Goal: Information Seeking & Learning: Learn about a topic

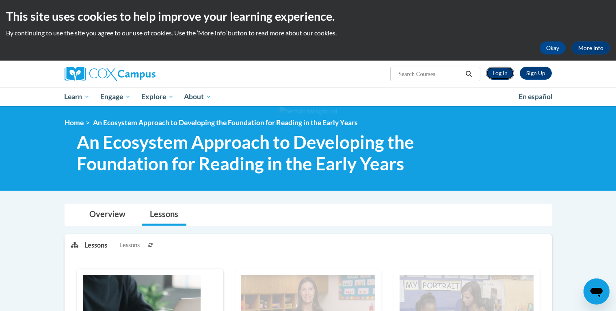
click at [492, 72] on link "Log In" at bounding box center [500, 73] width 28 height 13
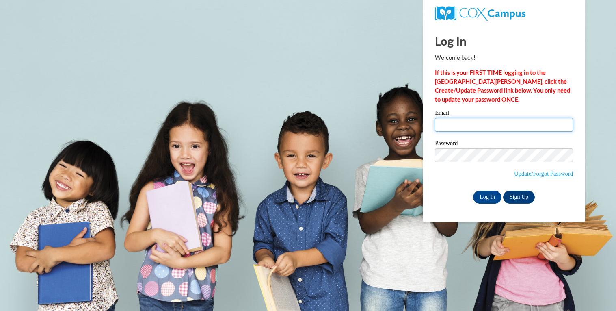
click at [457, 127] on input "Email" at bounding box center [504, 125] width 138 height 14
type input "andreifinlay@gmail.com"
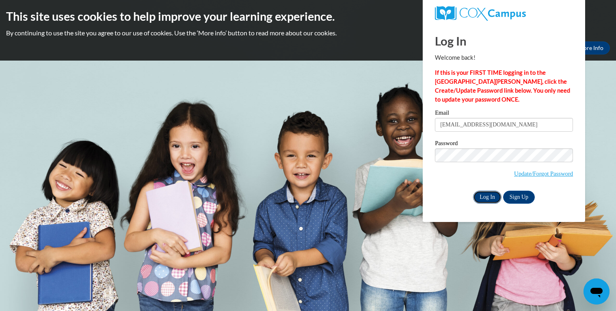
click at [487, 200] on input "Log In" at bounding box center [487, 196] width 28 height 13
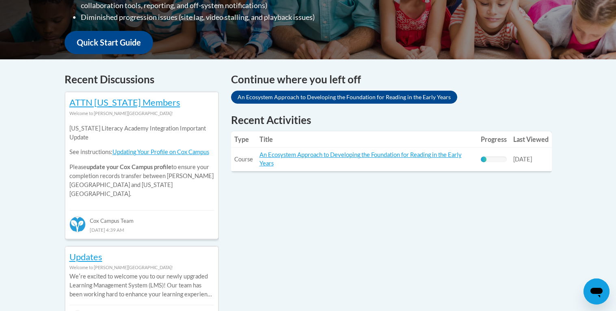
scroll to position [284, 0]
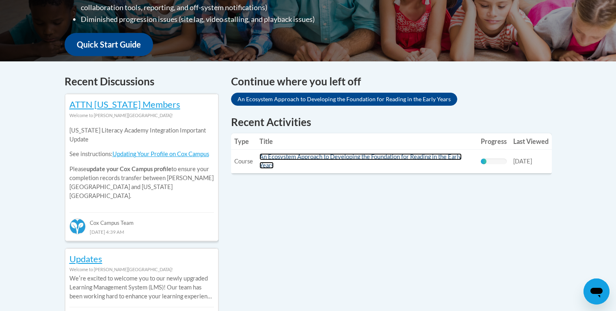
click at [316, 155] on link "An Ecosystem Approach to Developing the Foundation for Reading in the Early Yea…" at bounding box center [360, 160] width 202 height 15
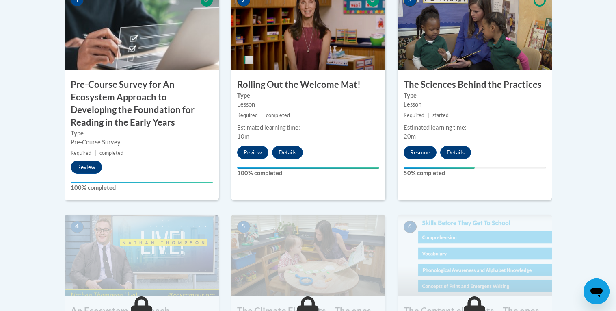
scroll to position [317, 0]
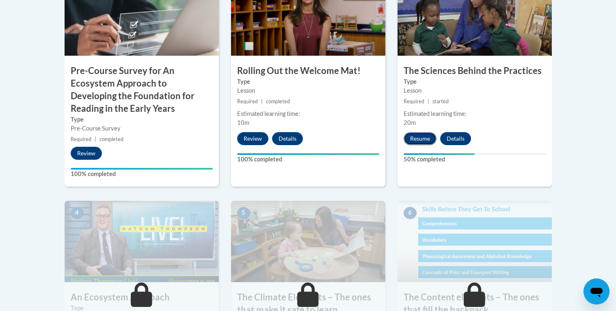
click at [412, 140] on button "Resume" at bounding box center [419, 138] width 33 height 13
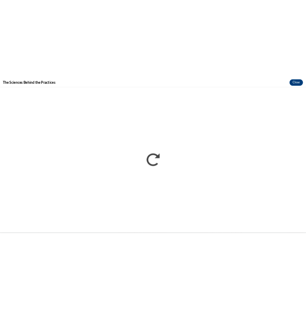
scroll to position [0, 0]
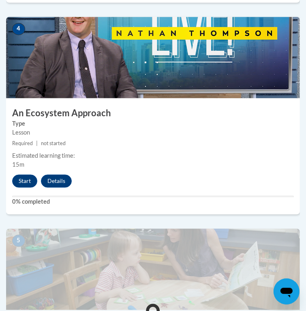
scroll to position [927, 0]
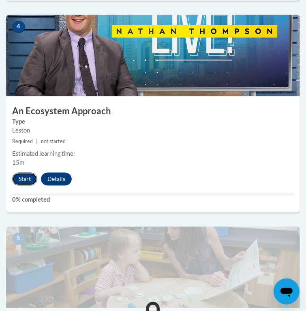
click at [26, 181] on button "Start" at bounding box center [24, 178] width 25 height 13
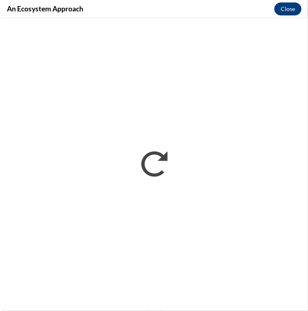
scroll to position [0, 0]
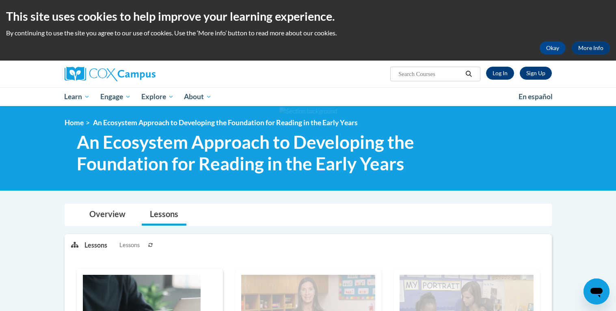
click at [510, 82] on div "Sign Up Log In Search Search..." at bounding box center [307, 73] width 511 height 27
click at [496, 72] on link "Log In" at bounding box center [500, 73] width 28 height 13
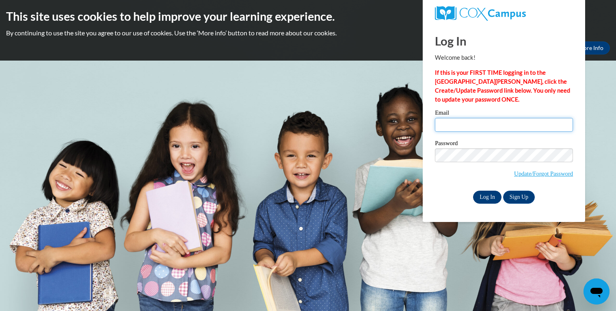
type input "[EMAIL_ADDRESS][DOMAIN_NAME]"
click at [484, 197] on input "Log In" at bounding box center [487, 196] width 28 height 13
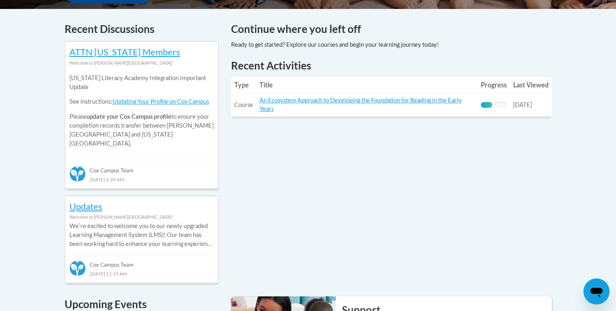
scroll to position [339, 0]
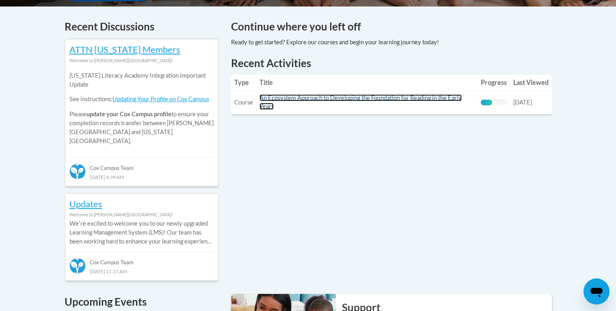
click at [380, 97] on link "An Ecosystem Approach to Developing the Foundation for Reading in the Early Yea…" at bounding box center [360, 101] width 202 height 15
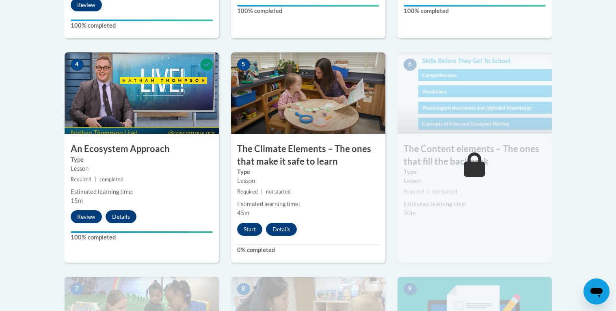
scroll to position [466, 0]
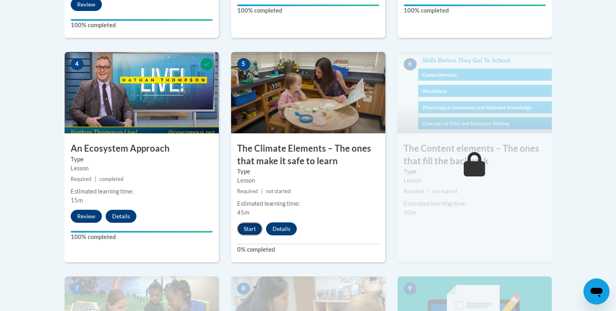
click at [251, 233] on button "Start" at bounding box center [249, 228] width 25 height 13
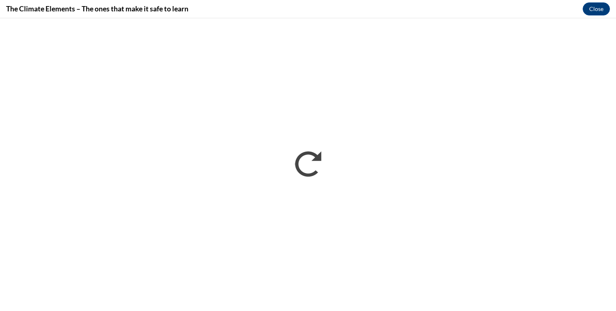
scroll to position [0, 0]
